Goal: Task Accomplishment & Management: Complete application form

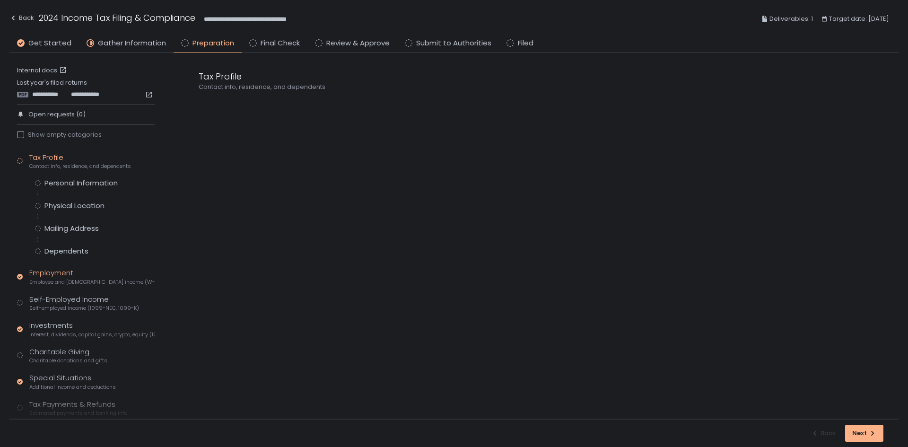
click at [63, 274] on div "Employment Employee and [DEMOGRAPHIC_DATA] income (W-2s)" at bounding box center [91, 277] width 125 height 18
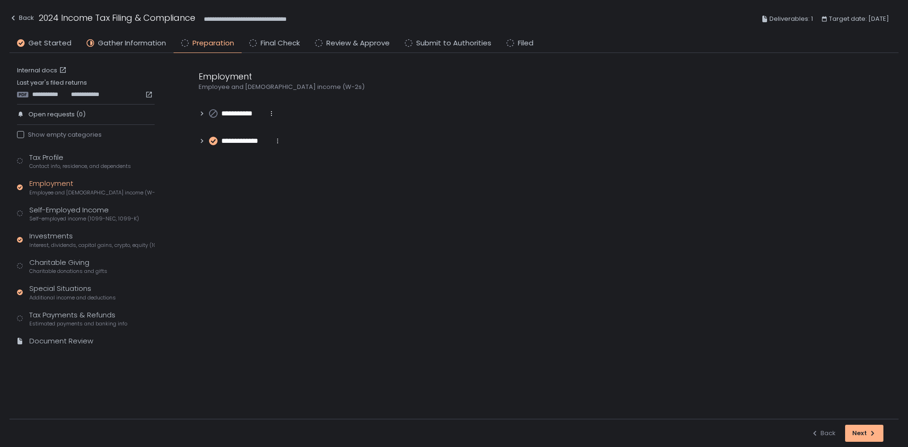
click at [202, 113] on icon at bounding box center [202, 113] width 2 height 4
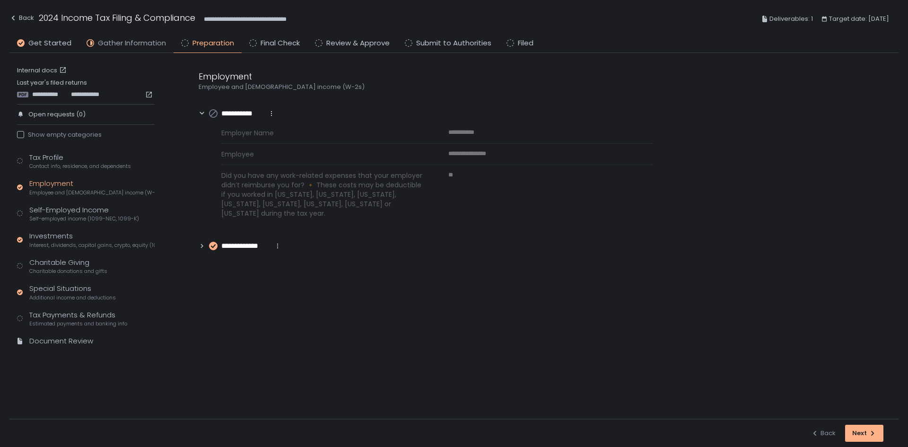
click at [147, 41] on span "Gather Information" at bounding box center [132, 43] width 68 height 11
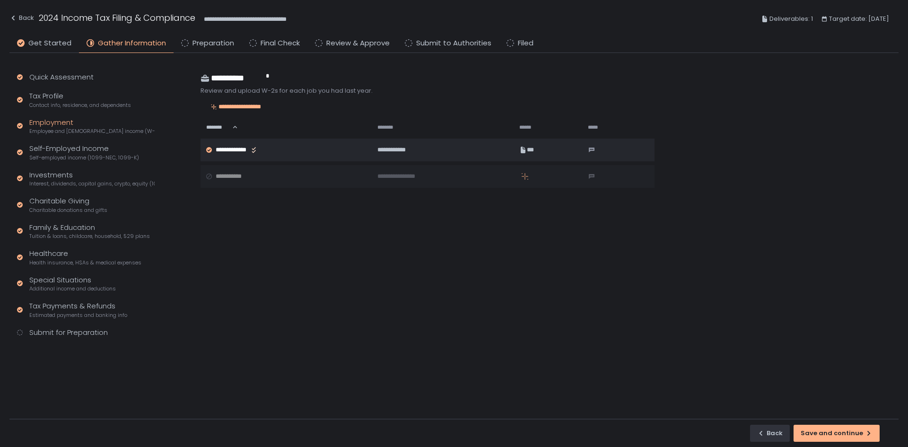
click at [60, 124] on div "Employment Employee and [DEMOGRAPHIC_DATA] income (W-2s)" at bounding box center [91, 126] width 125 height 18
click at [219, 42] on span "Preparation" at bounding box center [213, 43] width 42 height 11
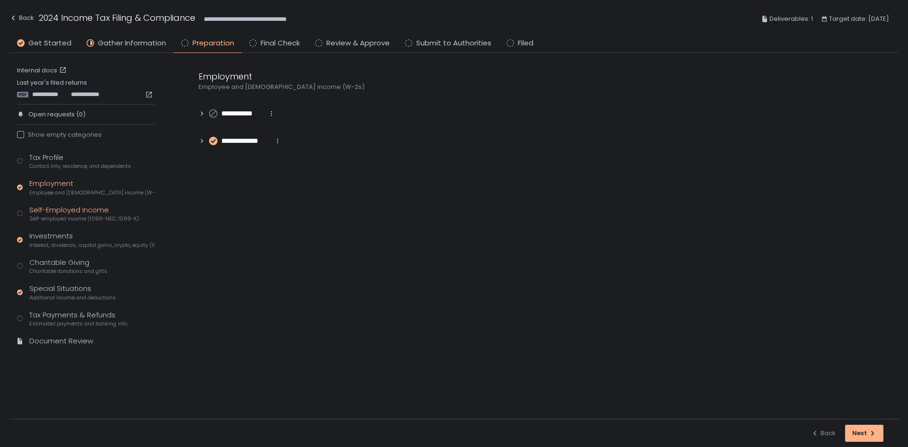
click at [59, 217] on span "Self-employed income (1099-NEC, 1099-K)" at bounding box center [84, 218] width 110 height 7
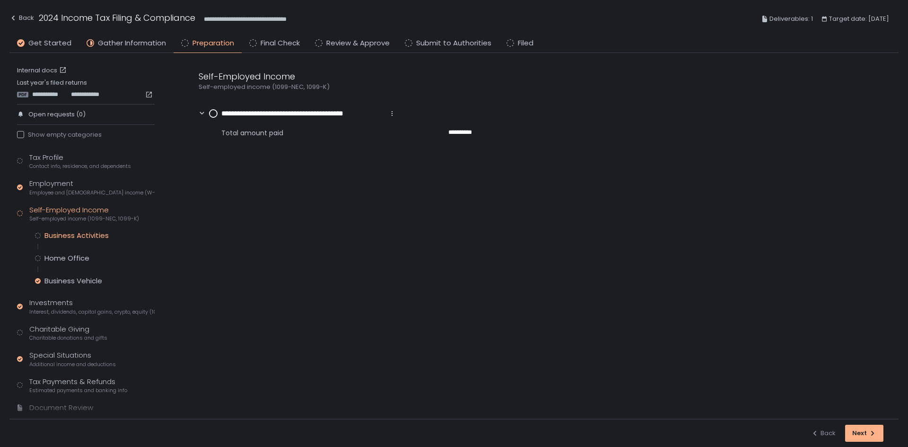
click at [60, 234] on div "Business Activities" at bounding box center [76, 235] width 64 height 9
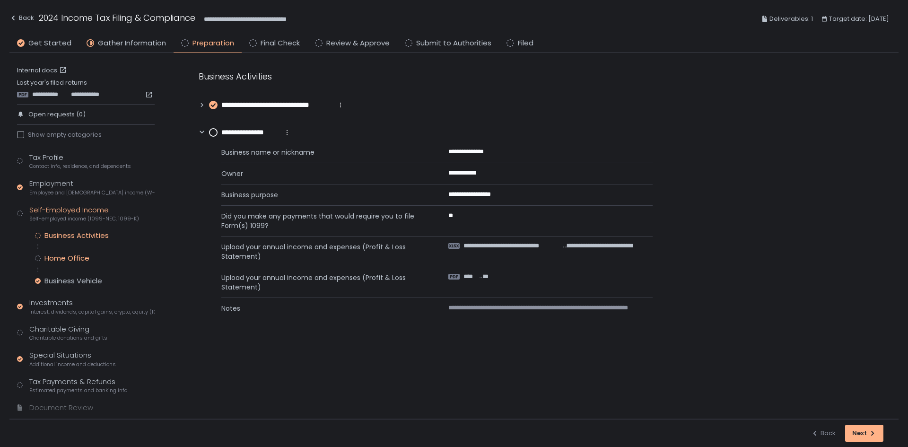
click at [69, 256] on div "Home Office" at bounding box center [66, 257] width 45 height 9
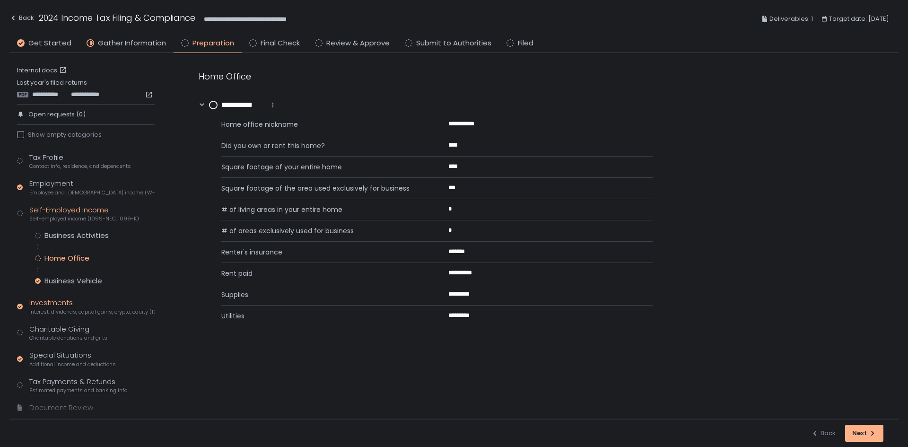
click at [57, 304] on div "Investments Interest, dividends, capital gains, crypto, equity (1099s, K-1s)" at bounding box center [91, 306] width 125 height 18
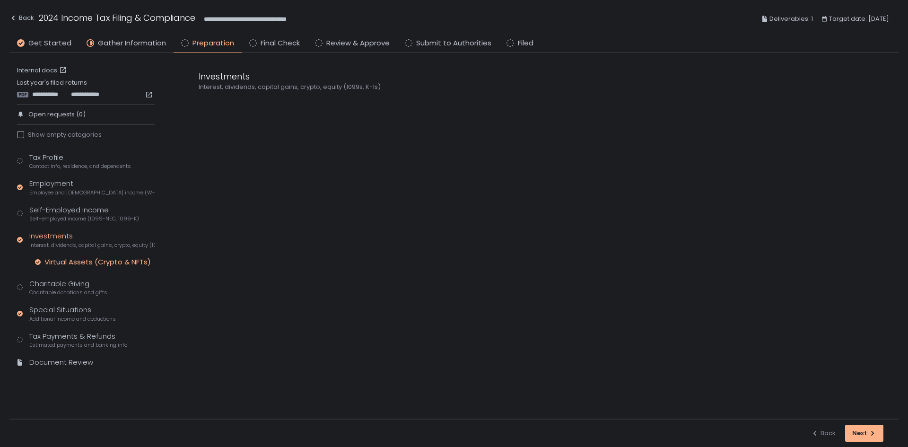
click at [83, 262] on div "Virtual Assets (Crypto & NFTs)" at bounding box center [97, 261] width 106 height 9
click at [59, 284] on div "Charitable Giving Charitable donations and gifts" at bounding box center [68, 287] width 78 height 18
click at [64, 205] on div "Self-Employed Income Self-employed income (1099-NEC, 1099-K)" at bounding box center [84, 214] width 110 height 18
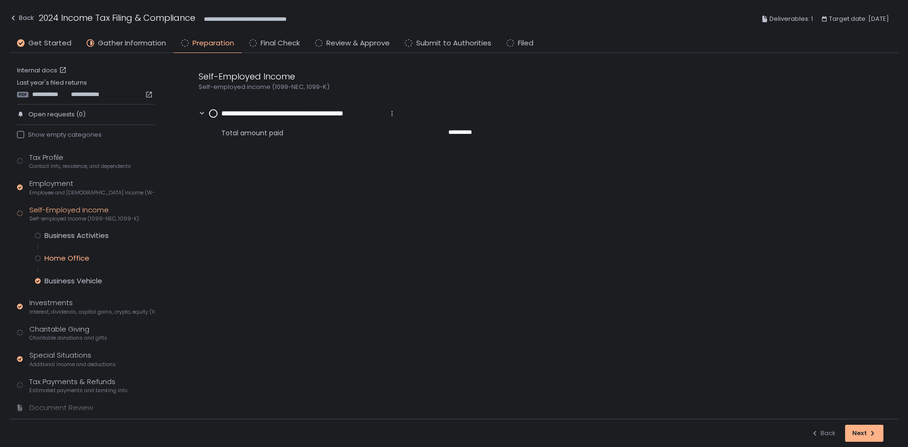
click at [75, 254] on div "Home Office" at bounding box center [66, 257] width 45 height 9
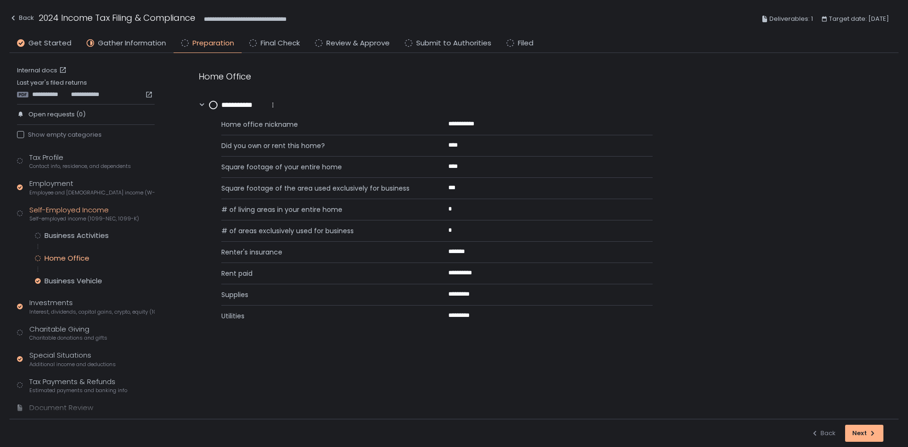
click at [76, 275] on div "Business Activities Home Office Business Vehicle" at bounding box center [95, 258] width 120 height 55
click at [77, 280] on div "Business Vehicle" at bounding box center [73, 280] width 58 height 9
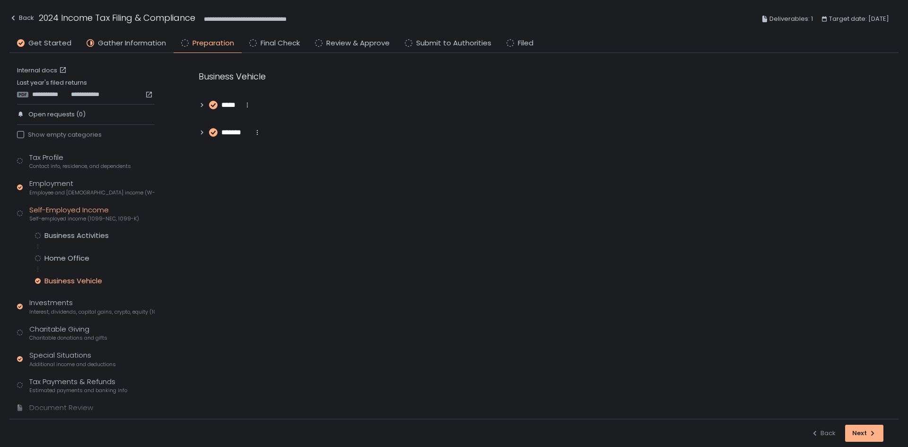
click at [200, 102] on icon at bounding box center [202, 105] width 7 height 7
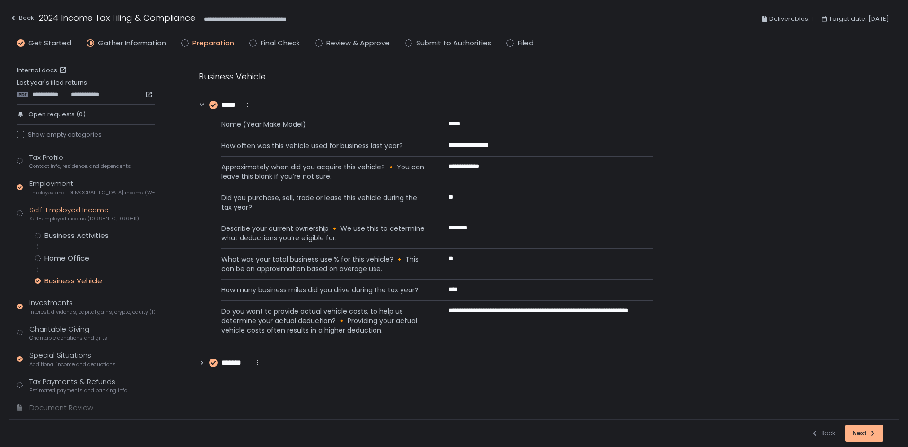
click at [200, 102] on icon at bounding box center [202, 105] width 7 height 7
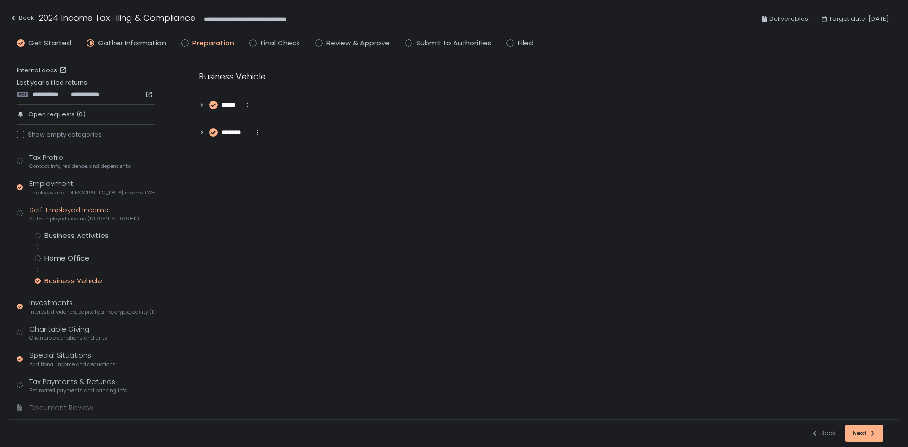
click at [200, 130] on icon at bounding box center [202, 132] width 7 height 7
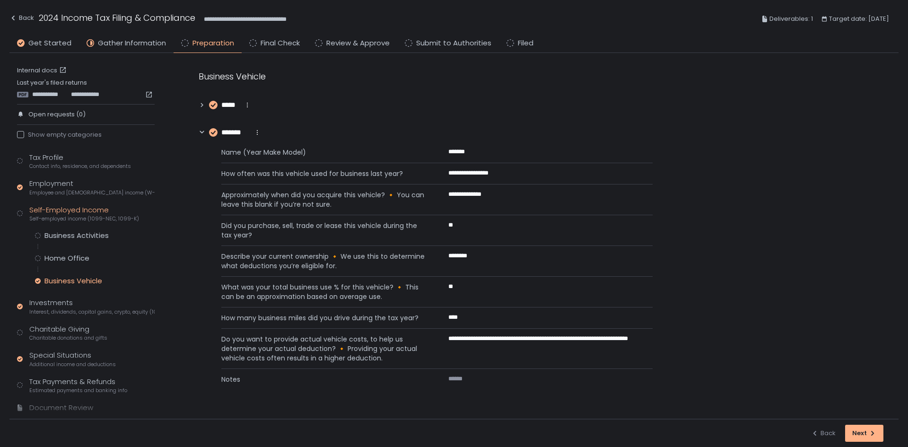
click at [200, 130] on icon at bounding box center [202, 132] width 7 height 7
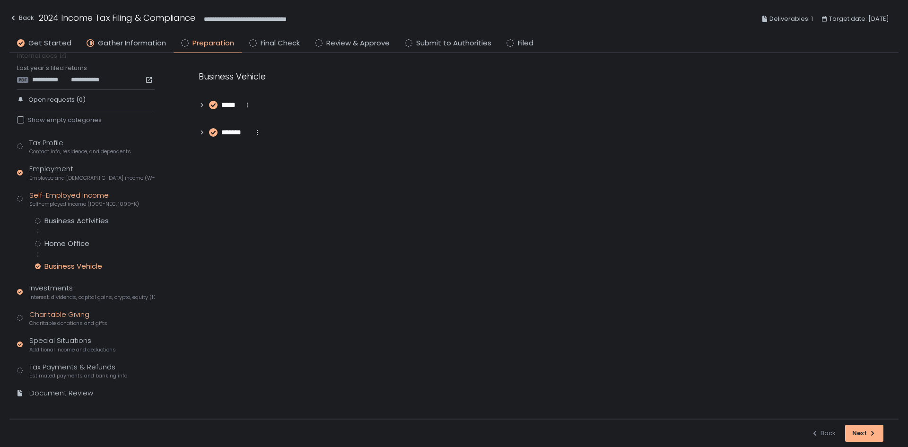
scroll to position [22, 0]
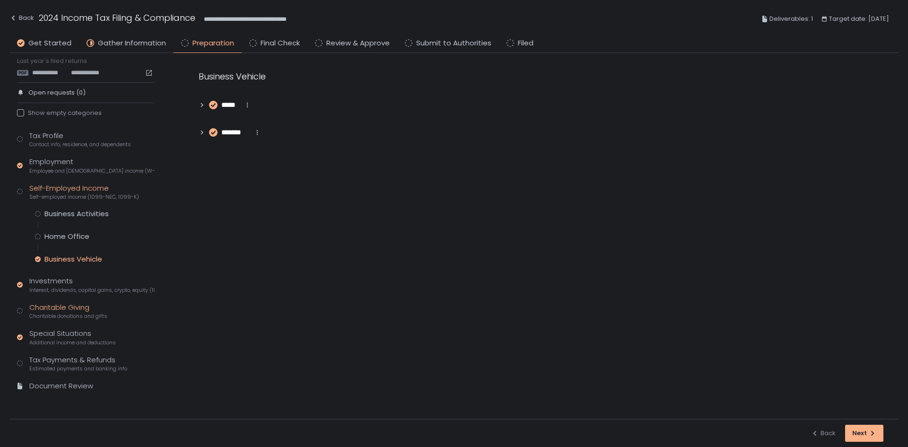
click at [51, 309] on div "Charitable Giving Charitable donations and gifts" at bounding box center [68, 311] width 78 height 18
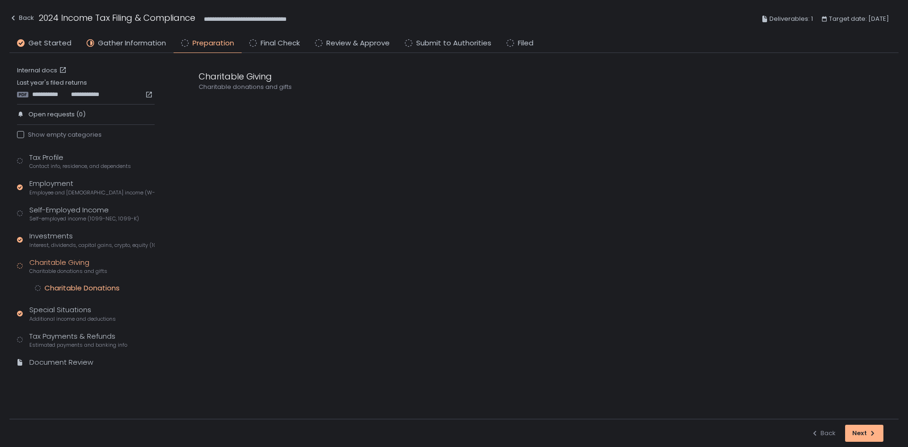
click at [94, 285] on div "Charitable Donations" at bounding box center [81, 287] width 75 height 9
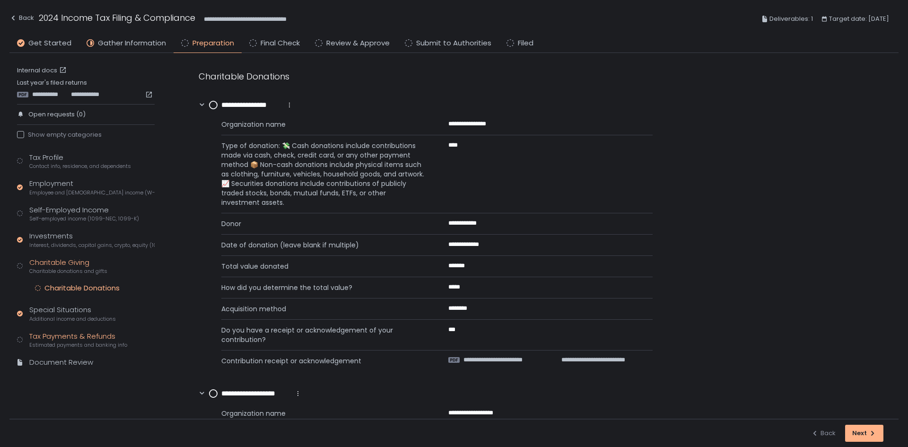
click at [69, 344] on span "Estimated payments and banking info" at bounding box center [78, 344] width 98 height 7
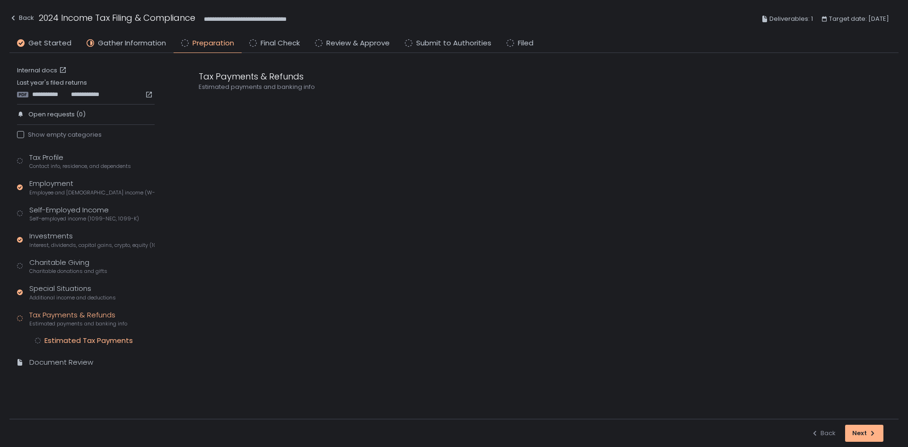
click at [71, 345] on div "Estimated Tax Payments" at bounding box center [88, 340] width 88 height 9
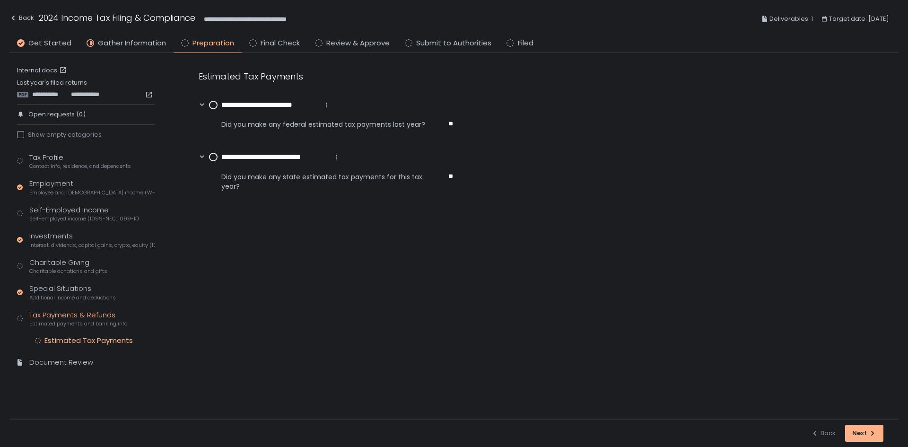
click at [210, 105] on circle at bounding box center [213, 105] width 8 height 8
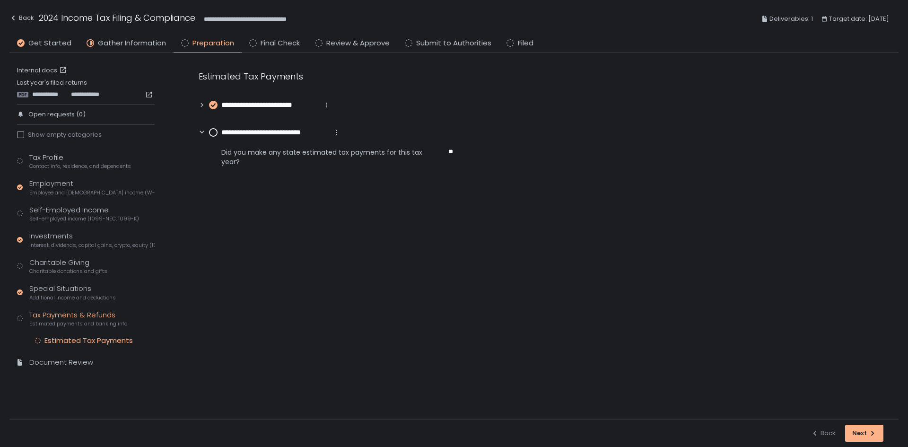
click at [213, 130] on circle at bounding box center [213, 133] width 8 height 8
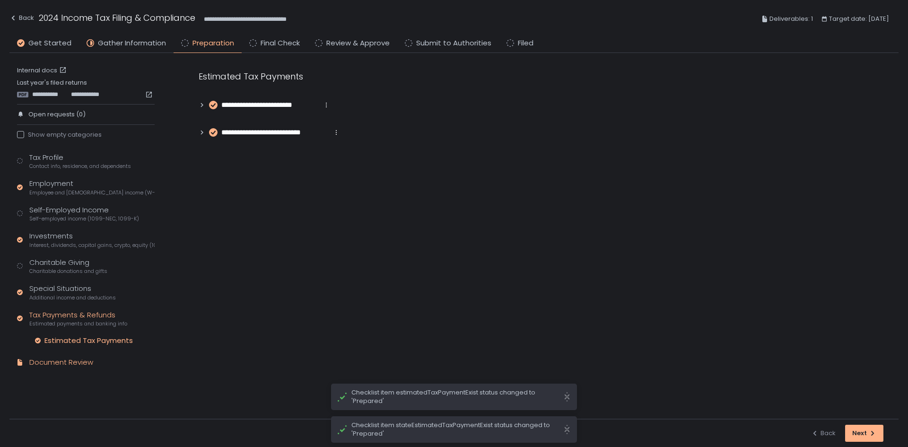
click at [58, 363] on div "Document Review" at bounding box center [61, 362] width 64 height 11
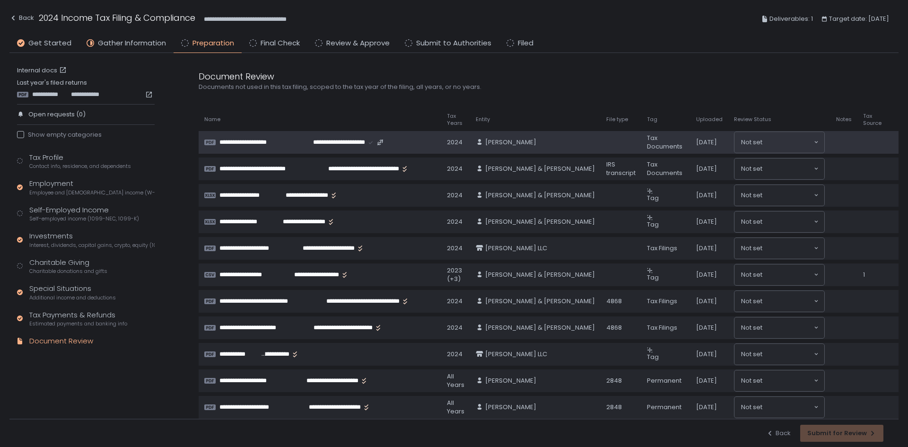
click at [275, 138] on span "**********" at bounding box center [256, 142] width 74 height 9
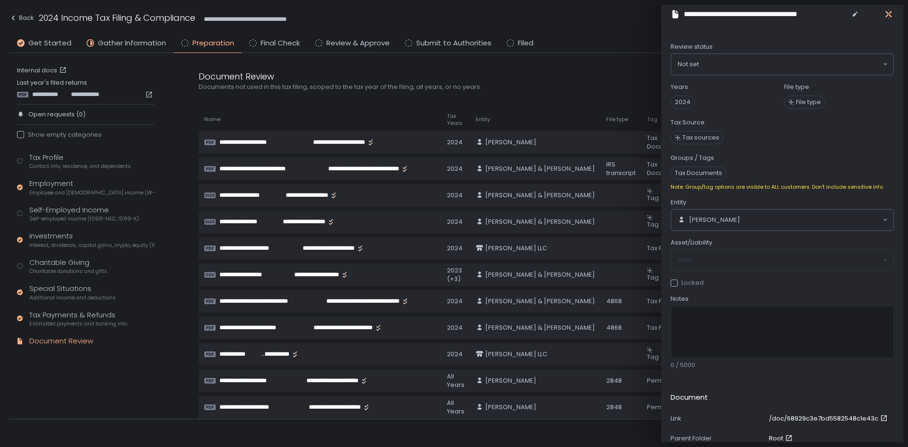
click at [889, 14] on icon "button" at bounding box center [888, 15] width 6 height 12
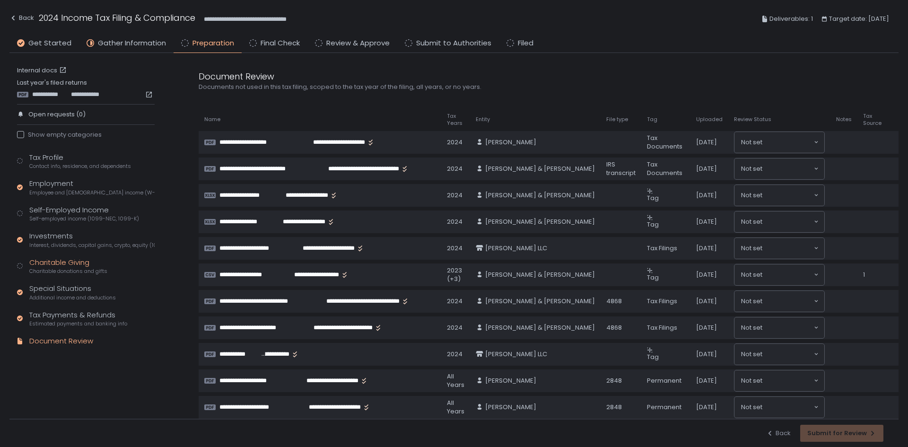
click at [59, 266] on div "Charitable Giving Charitable donations and gifts" at bounding box center [68, 266] width 78 height 18
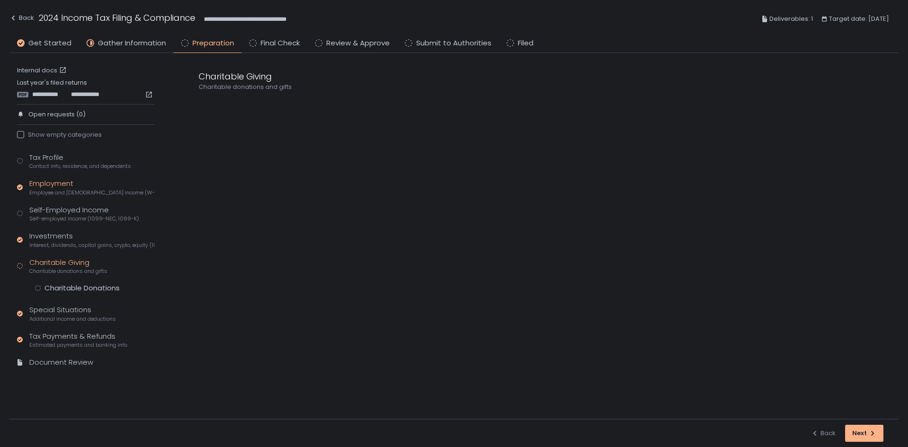
click at [55, 190] on span "Employee and [DEMOGRAPHIC_DATA] income (W-2s)" at bounding box center [91, 192] width 125 height 7
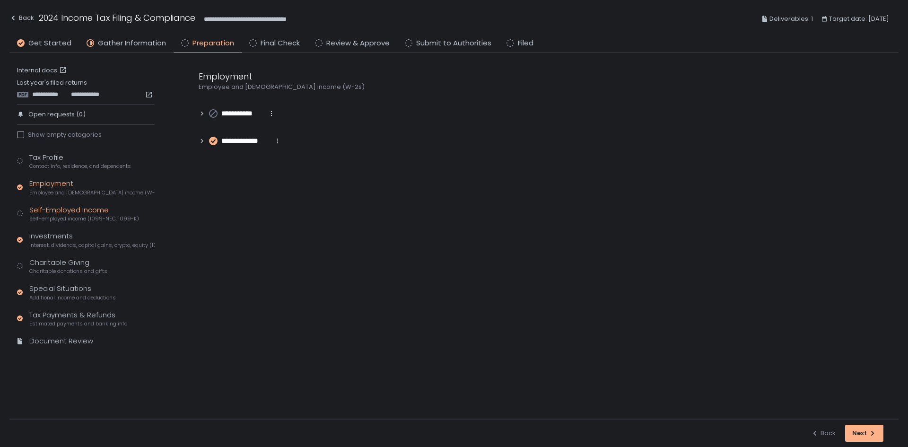
click at [52, 209] on div "Self-Employed Income Self-employed income (1099-NEC, 1099-K)" at bounding box center [84, 214] width 110 height 18
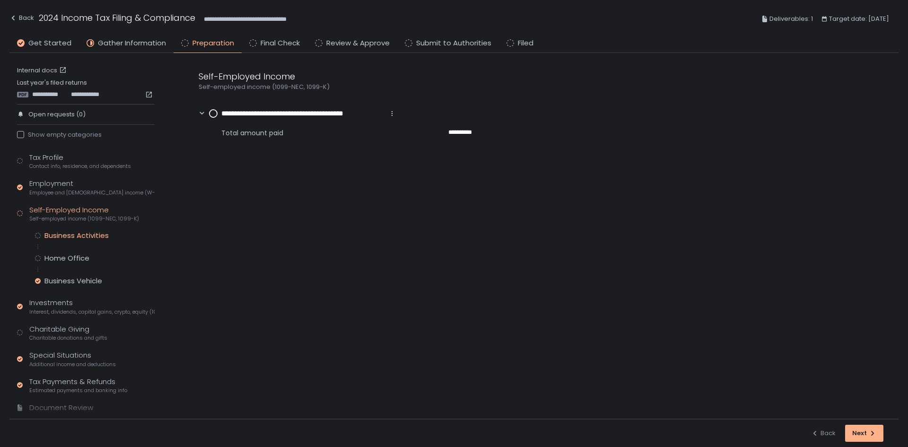
click at [70, 231] on div "Business Activities" at bounding box center [76, 235] width 64 height 9
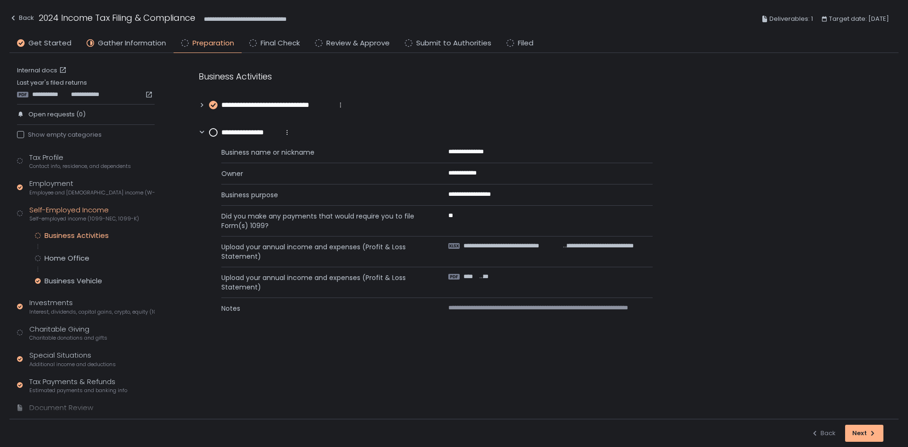
click at [201, 106] on icon at bounding box center [202, 105] width 2 height 4
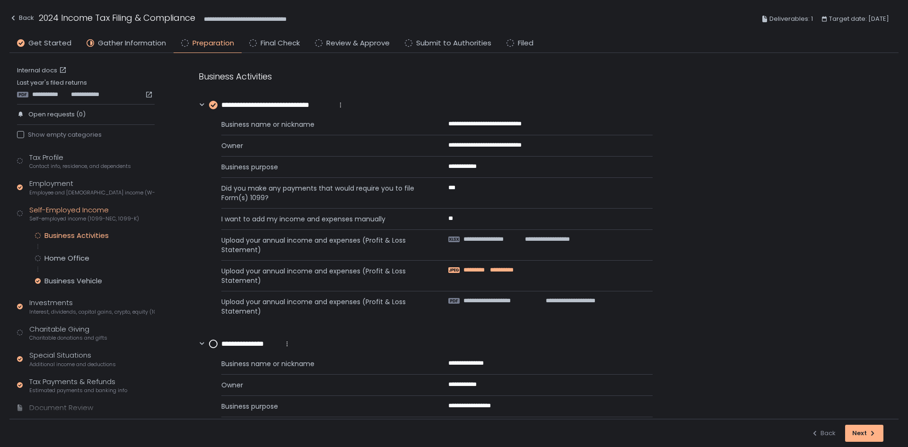
click at [498, 269] on span "**********" at bounding box center [501, 270] width 25 height 9
click at [526, 301] on span "**********" at bounding box center [497, 300] width 68 height 9
click at [200, 106] on icon at bounding box center [202, 105] width 7 height 7
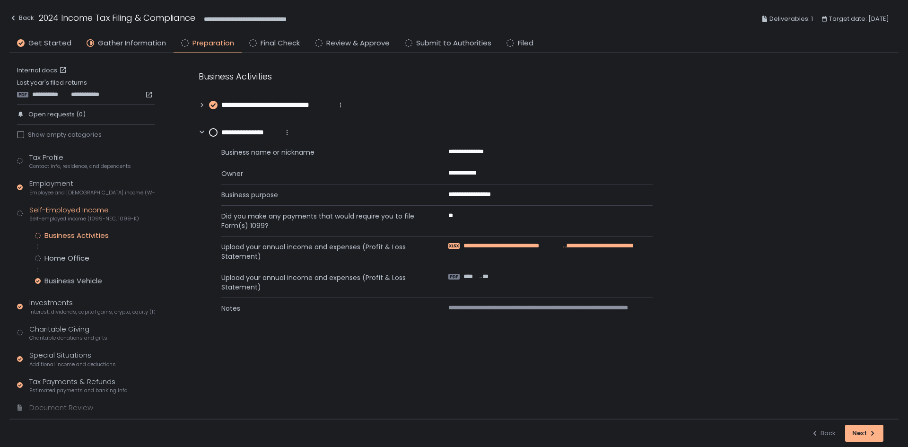
click at [502, 247] on span "**********" at bounding box center [511, 246] width 97 height 9
click at [459, 276] on div "**** ******" at bounding box center [477, 277] width 59 height 8
drag, startPoint x: 315, startPoint y: 19, endPoint x: 216, endPoint y: 16, distance: 98.9
click at [216, 16] on div "**********" at bounding box center [453, 19] width 889 height 35
copy span "**********"
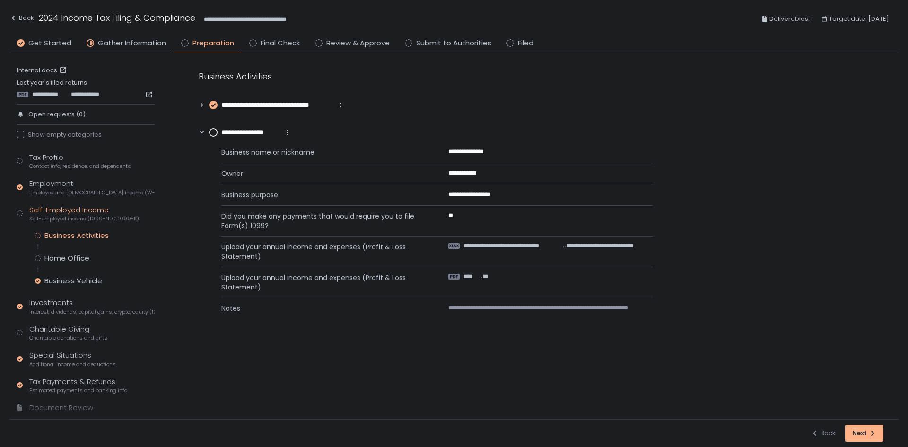
click at [473, 352] on div "**********" at bounding box center [539, 236] width 718 height 366
click at [213, 132] on circle at bounding box center [213, 133] width 8 height 8
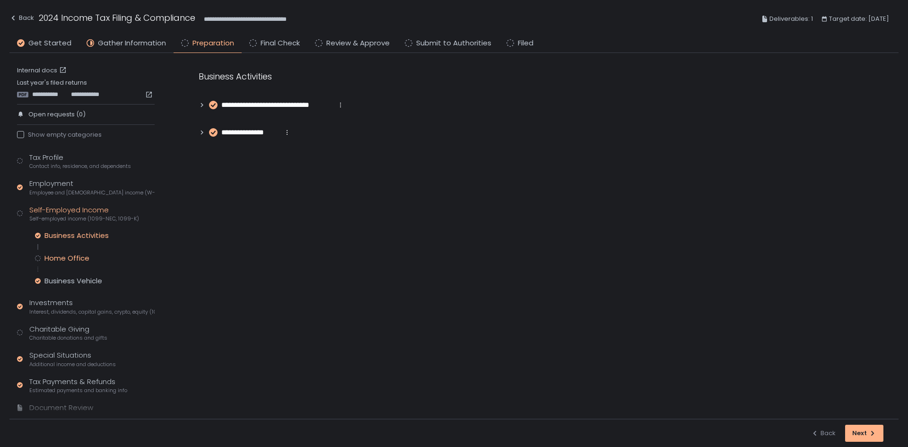
click at [80, 255] on div "Home Office" at bounding box center [66, 257] width 45 height 9
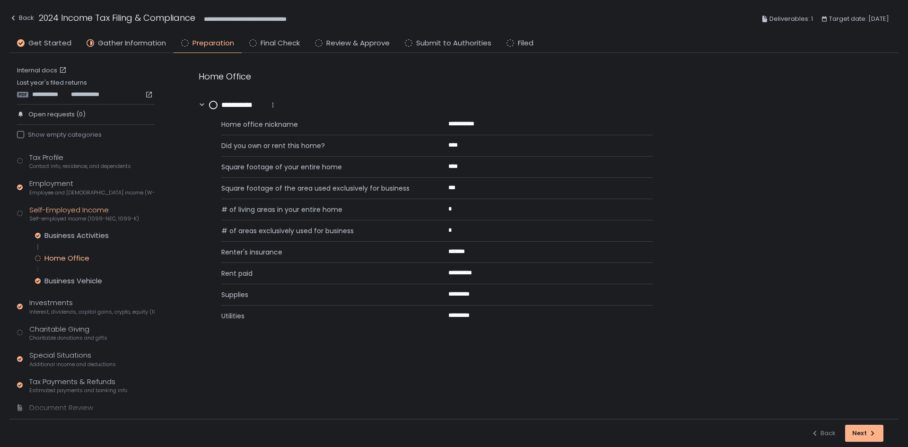
click at [210, 107] on circle at bounding box center [213, 105] width 8 height 8
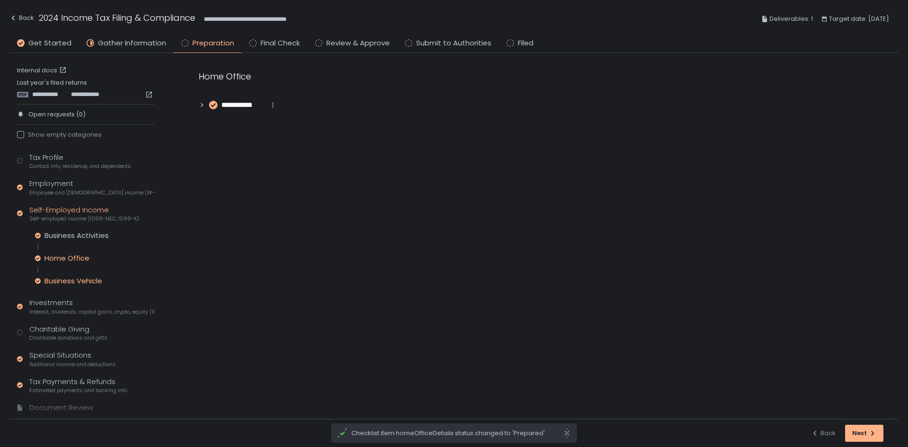
click at [67, 283] on div "Business Vehicle" at bounding box center [73, 280] width 58 height 9
click at [199, 105] on icon at bounding box center [202, 105] width 7 height 7
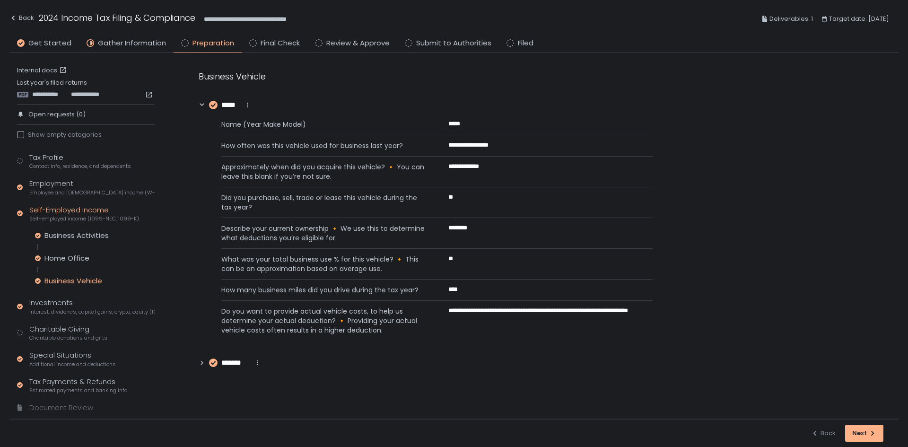
click at [197, 360] on div "**********" at bounding box center [539, 219] width 718 height 332
click at [204, 365] on icon at bounding box center [202, 362] width 7 height 7
click at [199, 105] on icon at bounding box center [202, 105] width 7 height 7
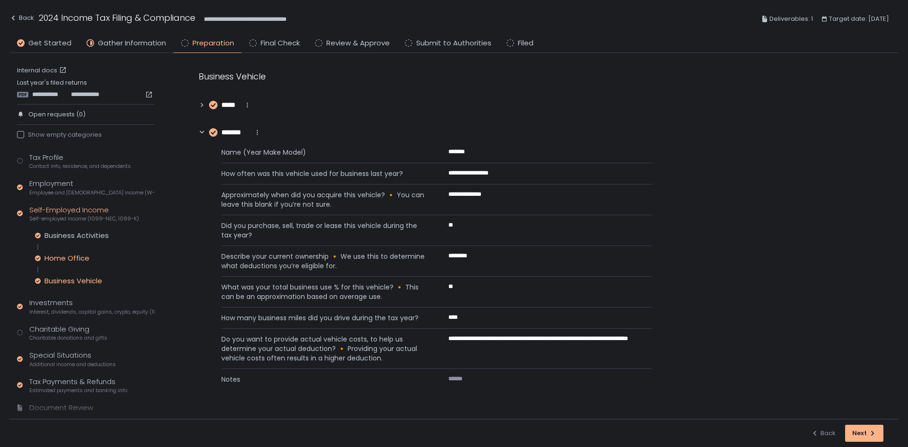
click at [72, 256] on div "Home Office" at bounding box center [66, 257] width 45 height 9
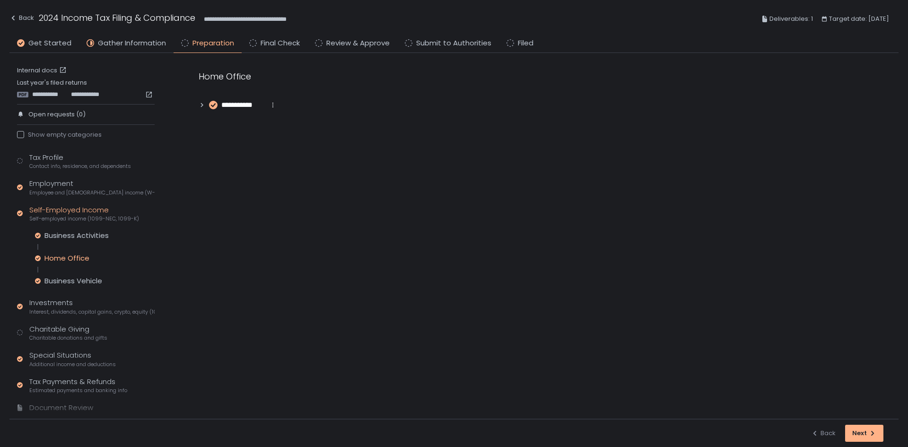
click at [202, 105] on icon at bounding box center [202, 105] width 2 height 4
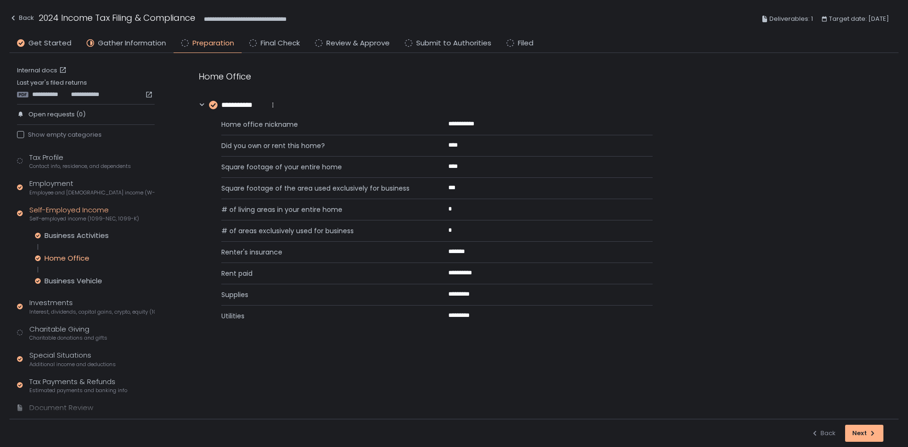
click at [67, 261] on div "Home Office" at bounding box center [66, 257] width 45 height 9
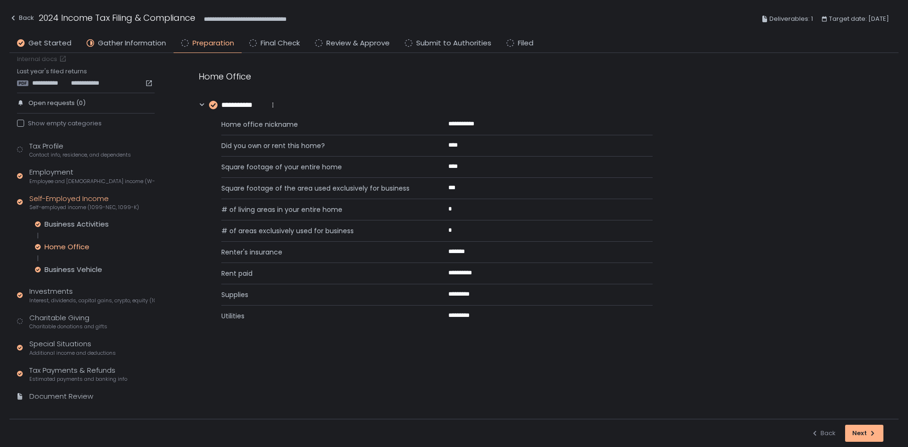
scroll to position [22, 0]
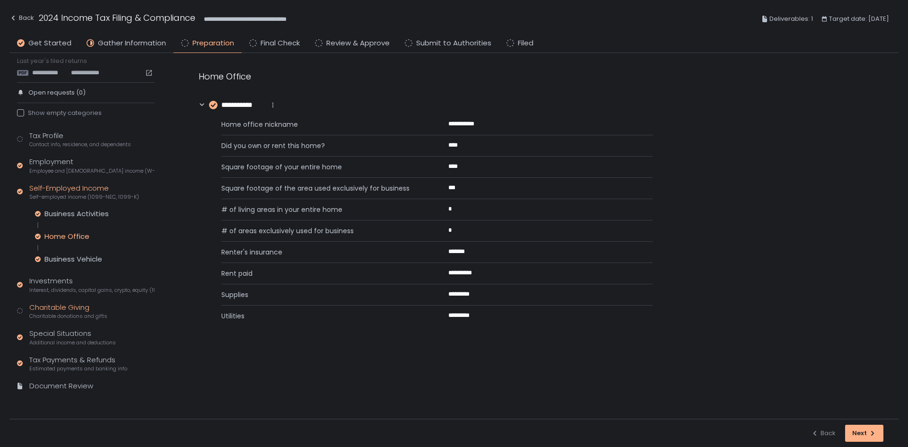
click at [78, 306] on div "Charitable Giving Charitable donations and gifts" at bounding box center [68, 311] width 78 height 18
